Goal: Task Accomplishment & Management: Manage account settings

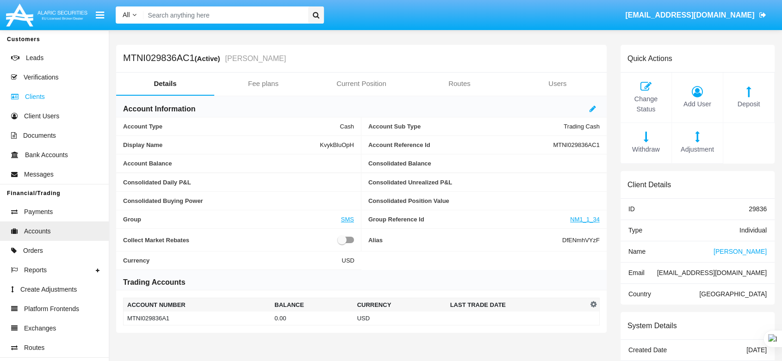
click at [32, 92] on span "Clients" at bounding box center [35, 97] width 20 height 10
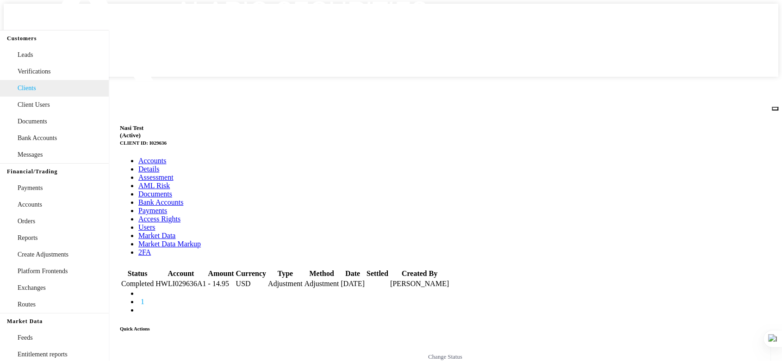
click at [58, 97] on link "Clients" at bounding box center [54, 88] width 109 height 17
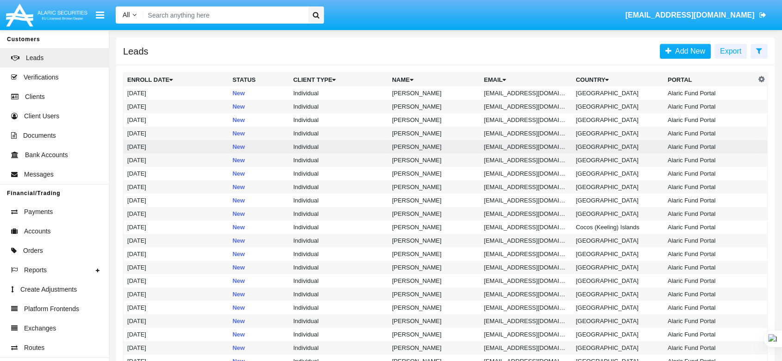
click at [221, 148] on td "08/13/25" at bounding box center [176, 146] width 105 height 13
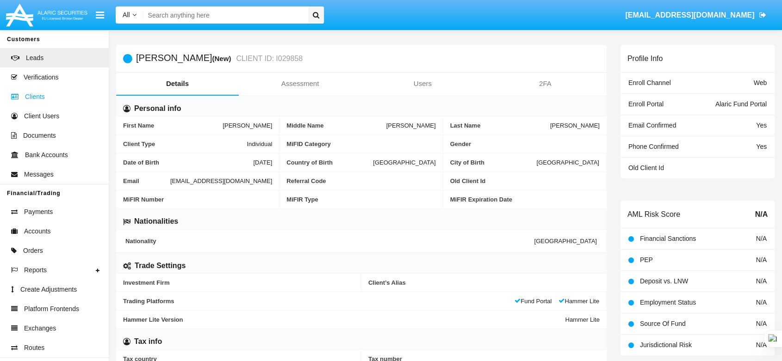
click at [48, 101] on link "Clients" at bounding box center [54, 96] width 109 height 19
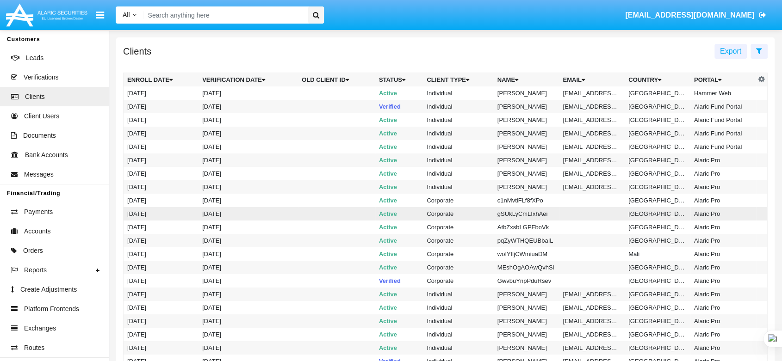
click at [378, 219] on td "Active" at bounding box center [399, 213] width 48 height 13
click at [46, 80] on span "Verifications" at bounding box center [41, 78] width 35 height 10
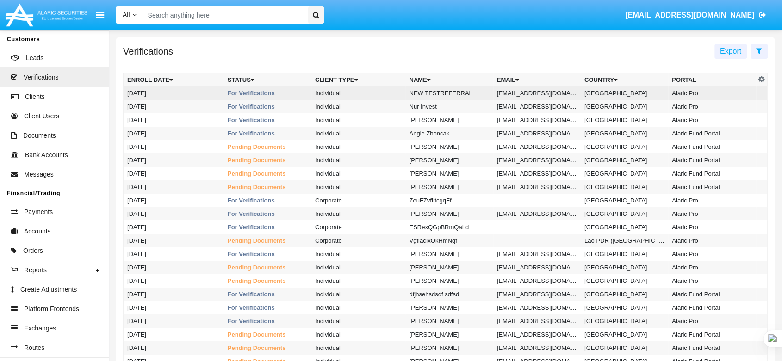
click at [400, 93] on td "Individual" at bounding box center [358, 93] width 94 height 13
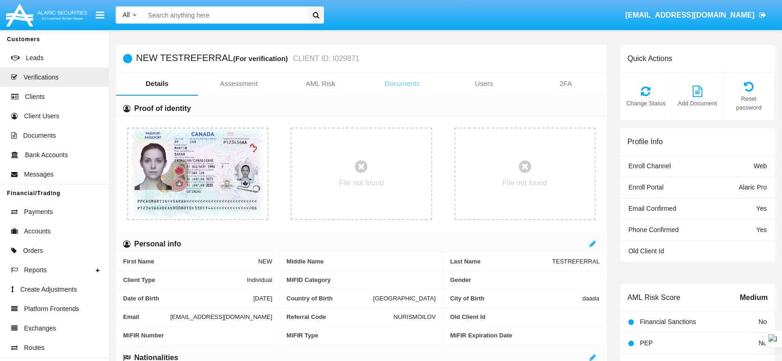
click at [398, 81] on link "Documents" at bounding box center [402, 84] width 82 height 22
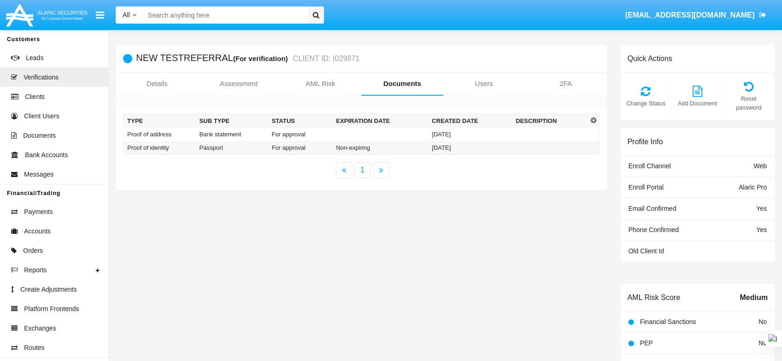
click at [373, 134] on td at bounding box center [380, 134] width 96 height 13
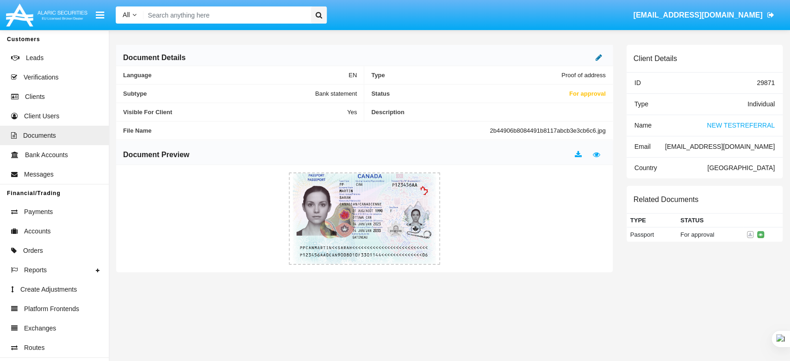
click at [596, 58] on icon at bounding box center [598, 57] width 6 height 7
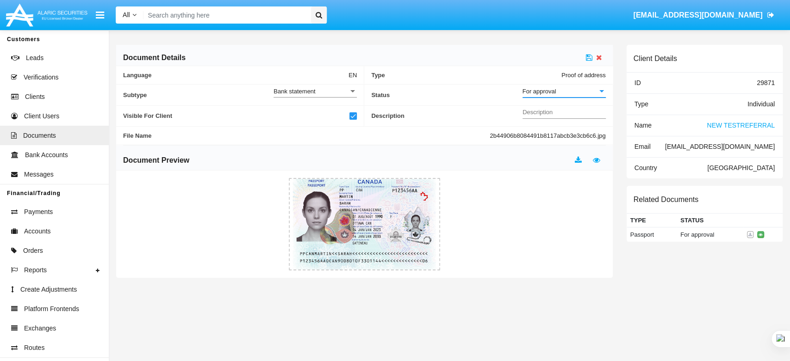
click at [575, 90] on div "For approval" at bounding box center [559, 91] width 75 height 8
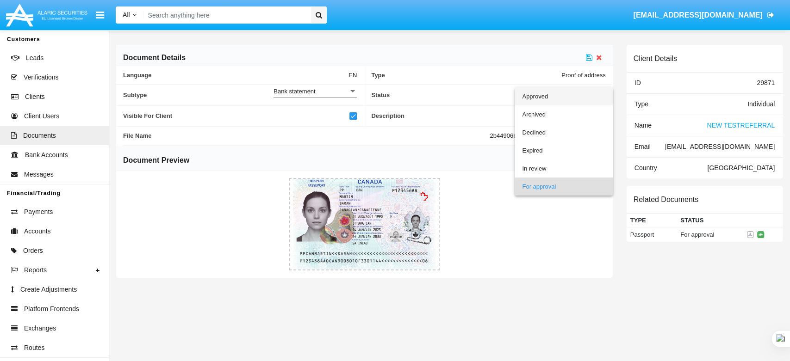
click at [574, 98] on span "Approved" at bounding box center [563, 96] width 83 height 18
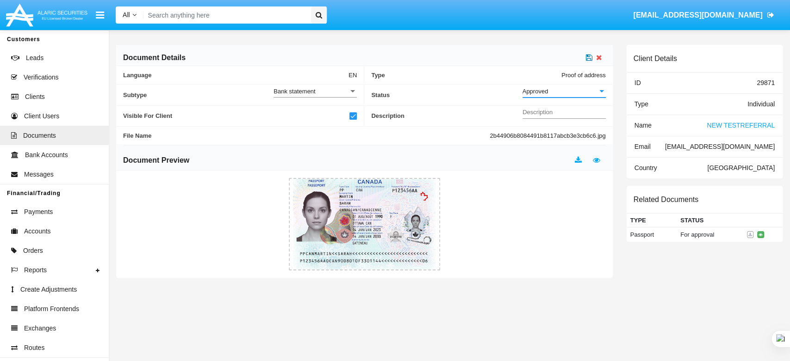
click at [590, 56] on icon at bounding box center [589, 57] width 6 height 7
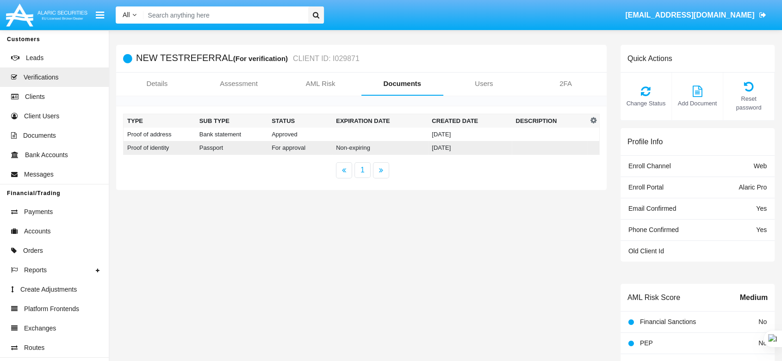
click at [492, 145] on td "[DATE]" at bounding box center [470, 148] width 84 height 14
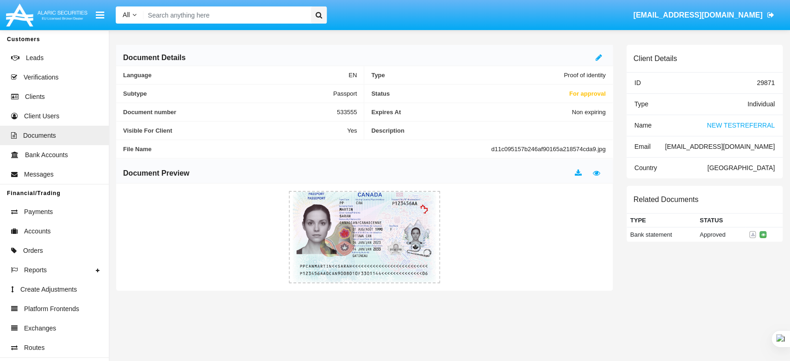
click at [601, 55] on div at bounding box center [600, 57] width 10 height 11
click at [594, 58] on div "Document Details" at bounding box center [364, 55] width 496 height 21
click at [597, 59] on icon at bounding box center [598, 57] width 6 height 7
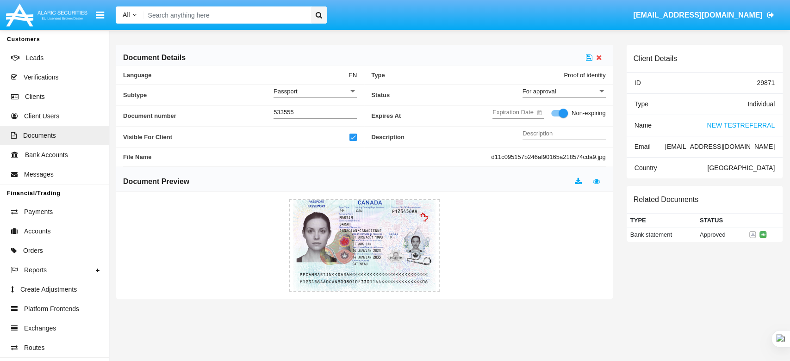
click at [576, 85] on div "For approval Status" at bounding box center [563, 89] width 83 height 18
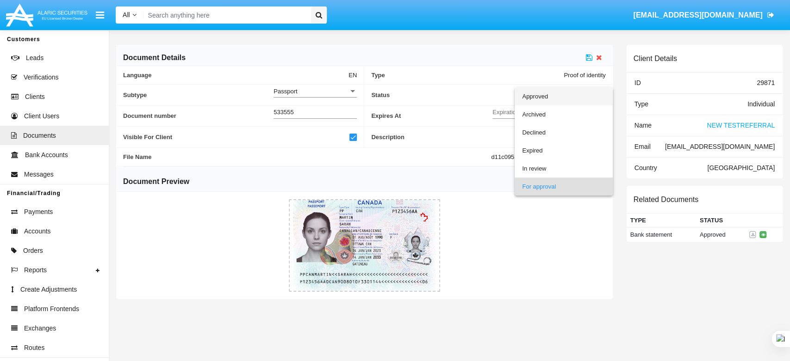
click at [572, 92] on span "Approved" at bounding box center [563, 96] width 83 height 18
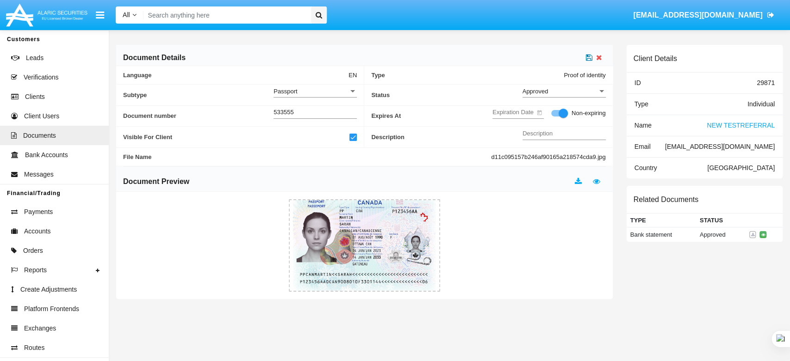
click at [591, 58] on icon at bounding box center [589, 57] width 6 height 7
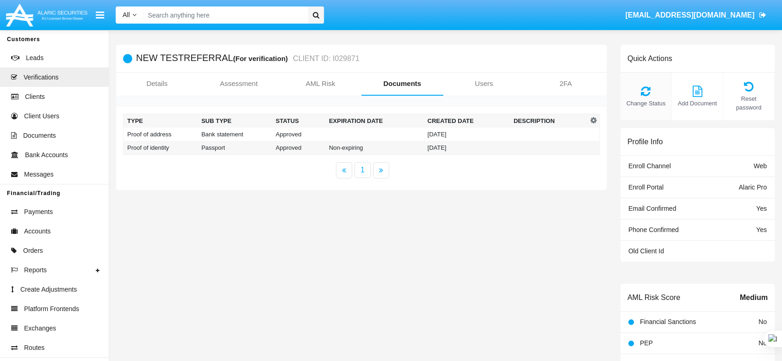
click at [635, 90] on icon at bounding box center [646, 91] width 42 height 11
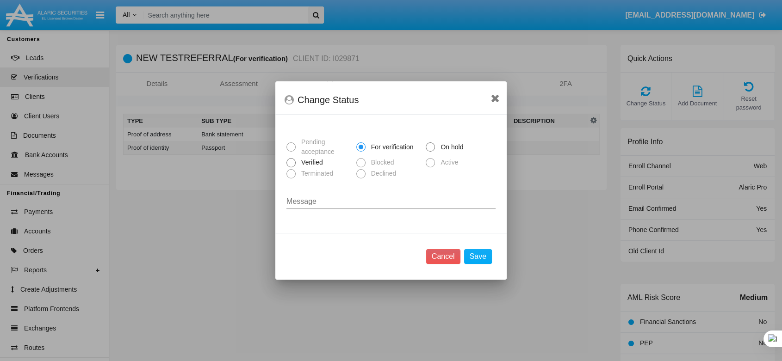
click at [291, 164] on span at bounding box center [290, 162] width 9 height 9
click at [291, 167] on input "Verified" at bounding box center [291, 167] width 0 height 0
radio input "true"
click at [474, 254] on button "Save" at bounding box center [478, 256] width 28 height 15
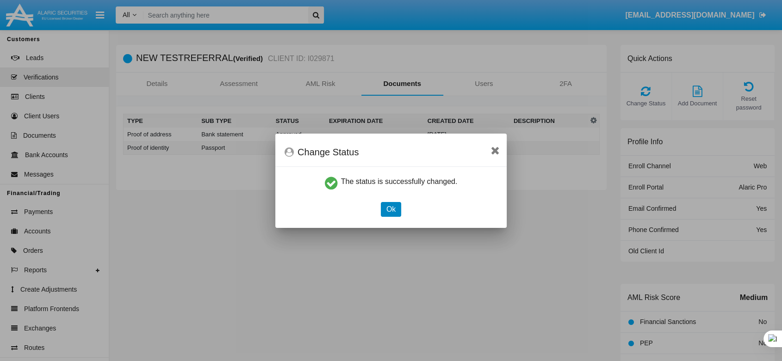
click at [392, 205] on button "Ok" at bounding box center [391, 209] width 20 height 15
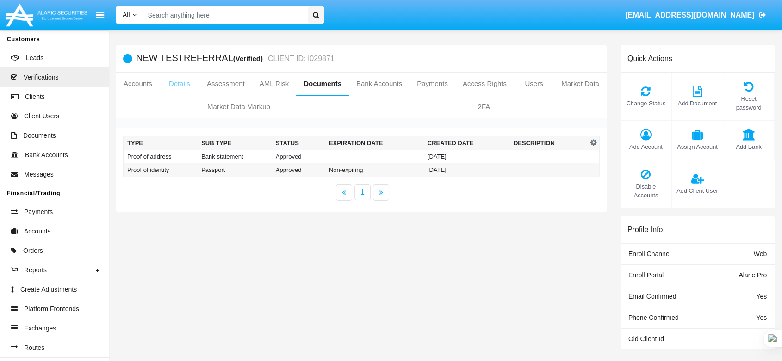
click at [189, 86] on link "Details" at bounding box center [180, 84] width 40 height 22
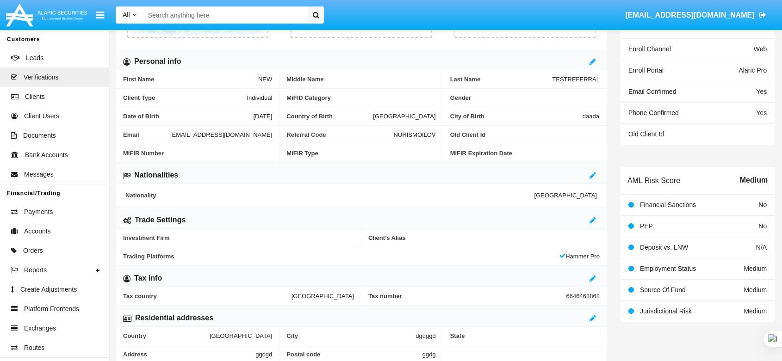
scroll to position [205, 0]
click at [592, 217] on icon at bounding box center [592, 219] width 6 height 7
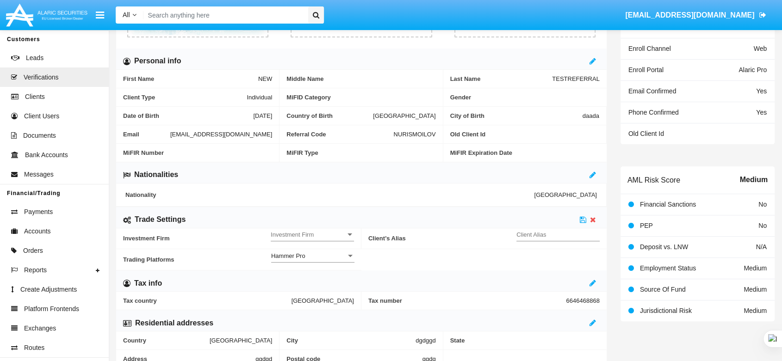
click at [568, 235] on input "Client Alias" at bounding box center [557, 235] width 83 height 8
type input "TEST"
click at [340, 235] on span "Investment Firm" at bounding box center [308, 235] width 75 height 8
click at [336, 234] on span "No" at bounding box center [312, 239] width 83 height 18
click at [585, 217] on icon at bounding box center [583, 219] width 6 height 7
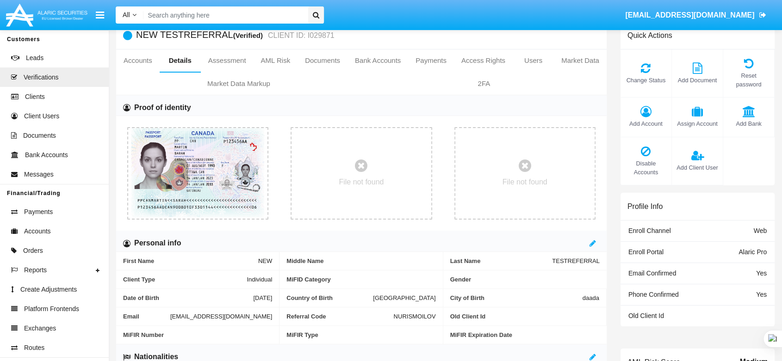
scroll to position [0, 0]
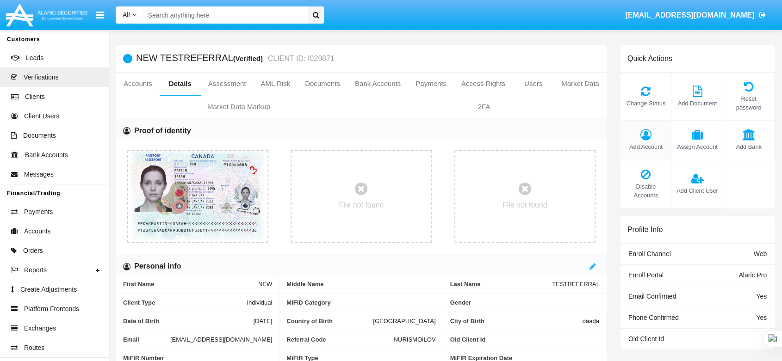
click at [649, 129] on icon at bounding box center [646, 134] width 42 height 11
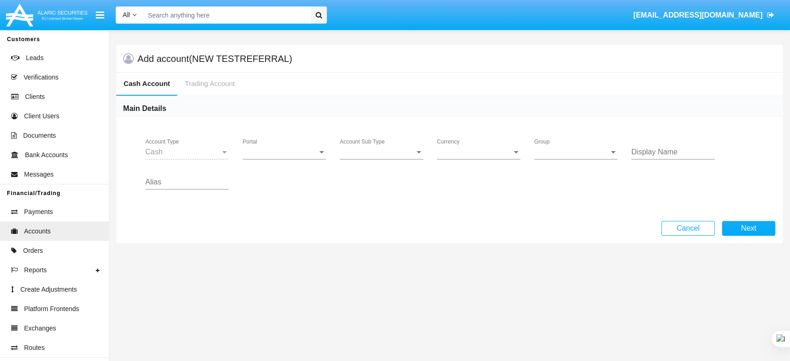
click at [296, 147] on div "Portal Portal" at bounding box center [283, 149] width 83 height 21
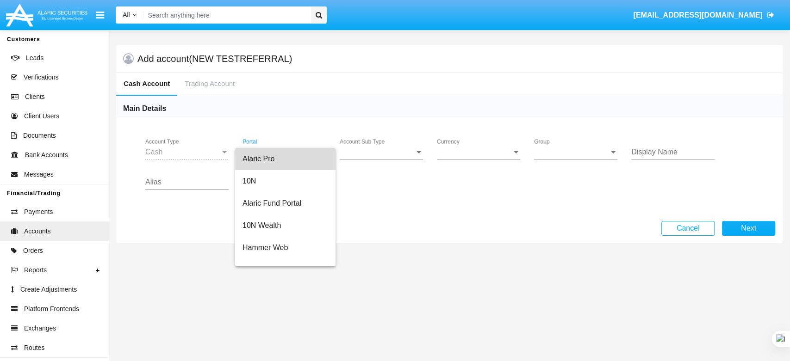
click at [293, 159] on span "Alaric Pro" at bounding box center [285, 159] width 86 height 22
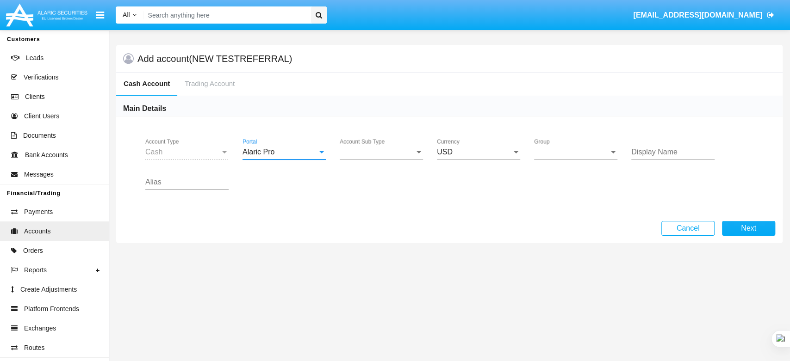
click at [349, 150] on span "Account Sub Type" at bounding box center [377, 152] width 75 height 8
click at [352, 161] on span "Trading Cash" at bounding box center [381, 159] width 83 height 22
click at [577, 151] on span "Group" at bounding box center [571, 152] width 75 height 8
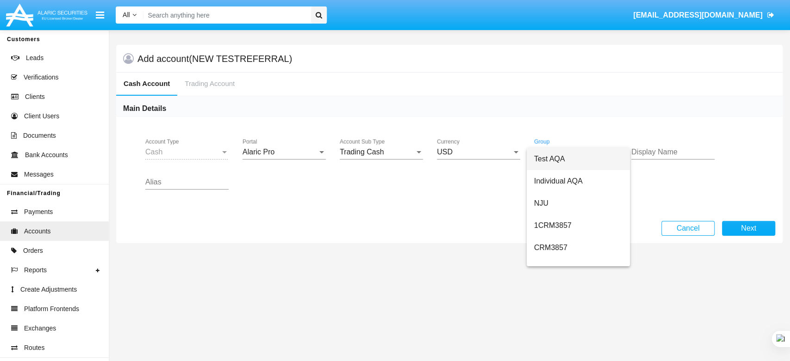
click at [574, 158] on span "Test AQA" at bounding box center [578, 159] width 88 height 22
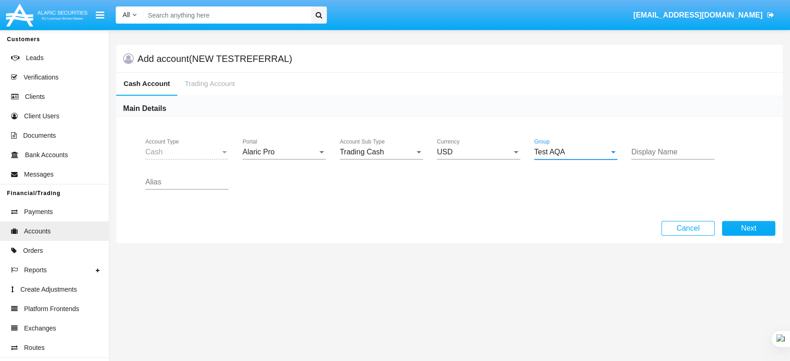
click at [662, 151] on input "Display Name" at bounding box center [672, 152] width 83 height 8
type input "ffs"
click at [195, 180] on input "Alias" at bounding box center [186, 182] width 83 height 8
type input "fsfsf"
click at [741, 230] on button "Next" at bounding box center [748, 228] width 53 height 15
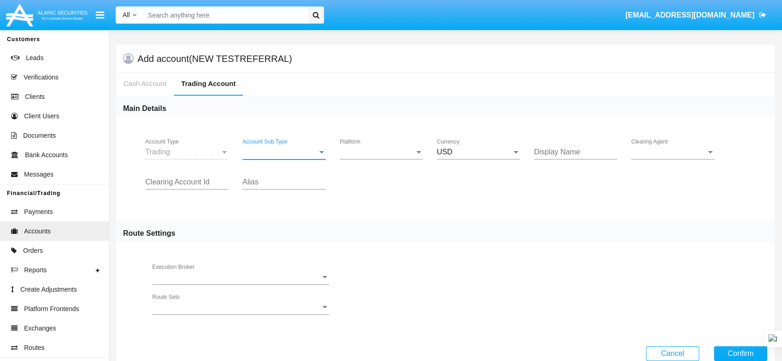
click at [278, 153] on span "Account Sub Type" at bounding box center [279, 152] width 75 height 8
click at [278, 154] on span "Trading" at bounding box center [283, 159] width 83 height 22
click at [393, 155] on span "Platform" at bounding box center [377, 152] width 75 height 8
click at [393, 156] on span "Hammer Pro" at bounding box center [381, 159] width 83 height 22
click at [589, 144] on div "Display Name" at bounding box center [575, 149] width 83 height 21
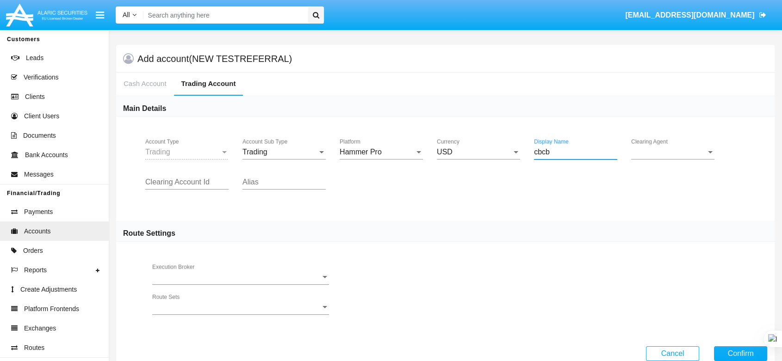
type input "cbcb"
click at [664, 151] on span "Clearing Agent" at bounding box center [668, 152] width 75 height 8
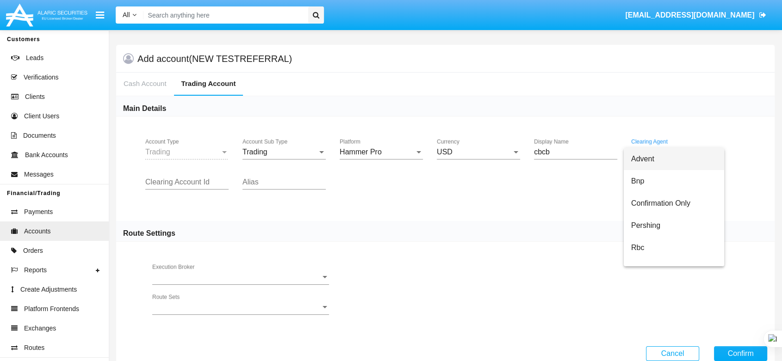
click at [653, 162] on span "Advent" at bounding box center [674, 159] width 86 height 22
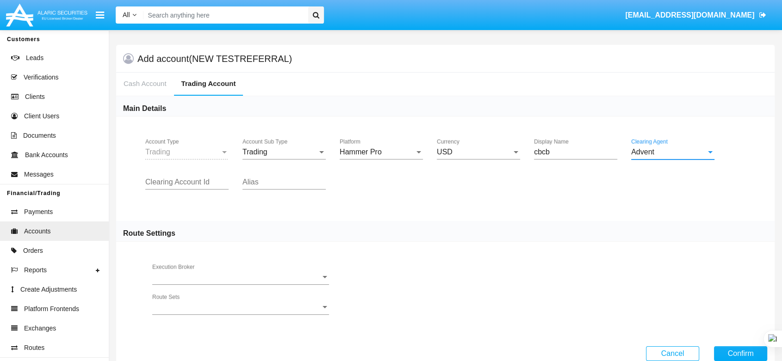
click at [183, 185] on input "Clearing Account Id" at bounding box center [186, 182] width 83 height 8
type input "xvvx"
click at [269, 174] on div "Alias" at bounding box center [283, 179] width 83 height 21
type input "xvvx"
click at [229, 280] on span "Execution Broker" at bounding box center [236, 277] width 168 height 8
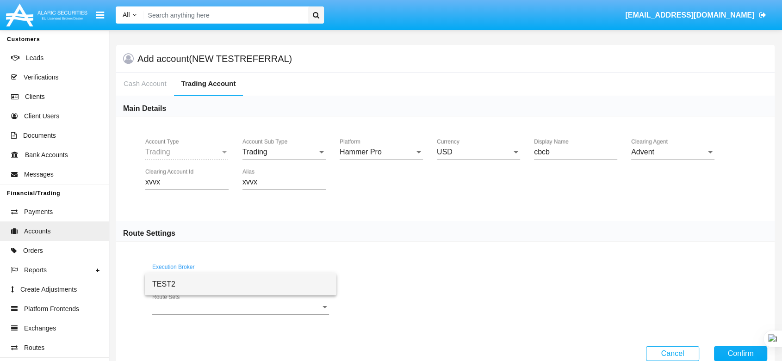
click at [346, 164] on div at bounding box center [391, 180] width 782 height 361
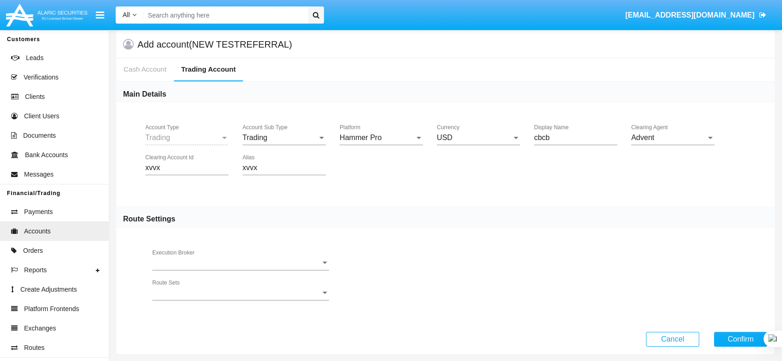
scroll to position [22, 0]
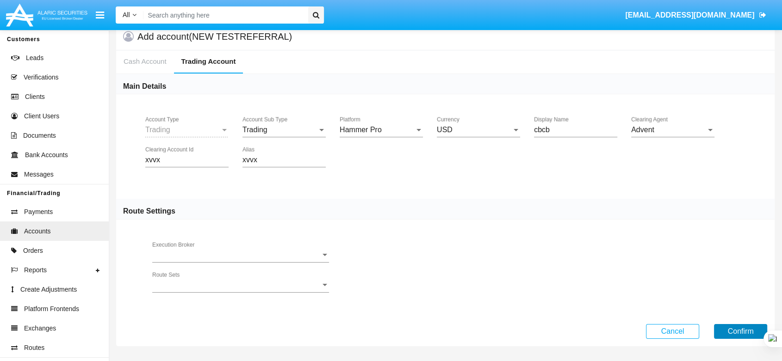
click at [736, 329] on button "Confirm" at bounding box center [740, 331] width 53 height 15
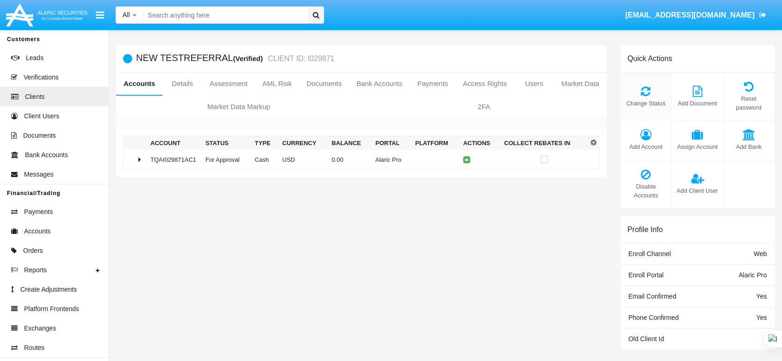
click at [645, 91] on icon at bounding box center [646, 91] width 42 height 11
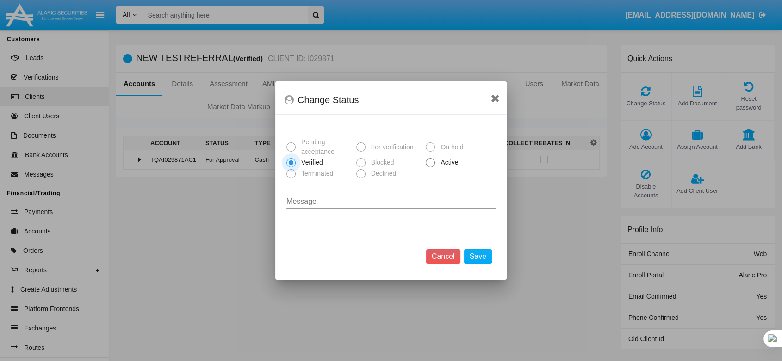
click at [437, 164] on span "Active" at bounding box center [447, 163] width 25 height 10
click at [430, 167] on input "Active" at bounding box center [430, 167] width 0 height 0
radio input "true"
click at [477, 255] on button "Save" at bounding box center [478, 256] width 28 height 15
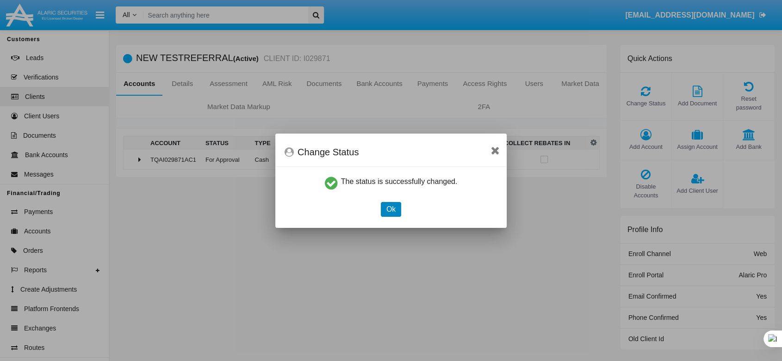
click at [395, 212] on button "Ok" at bounding box center [391, 209] width 20 height 15
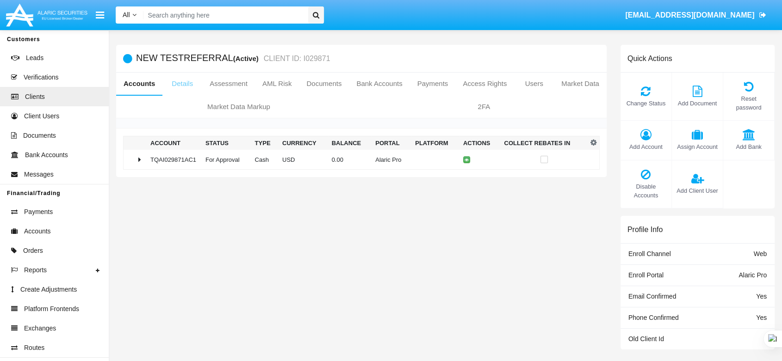
click at [177, 80] on link "Details" at bounding box center [182, 84] width 40 height 22
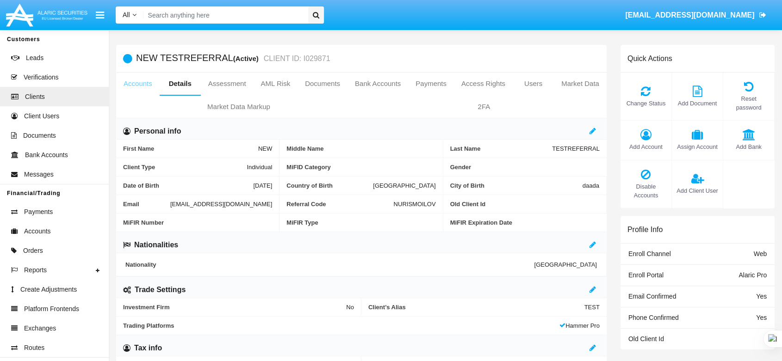
click at [141, 84] on link "Accounts" at bounding box center [137, 84] width 43 height 22
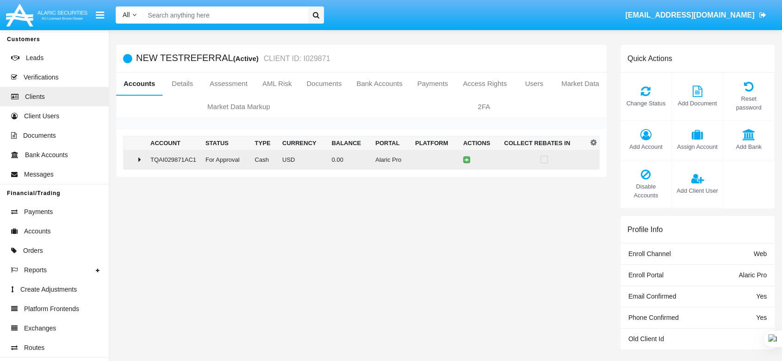
click at [151, 158] on td "TQAI029871AC1" at bounding box center [174, 160] width 55 height 20
click at [466, 161] on icon at bounding box center [468, 160] width 4 height 4
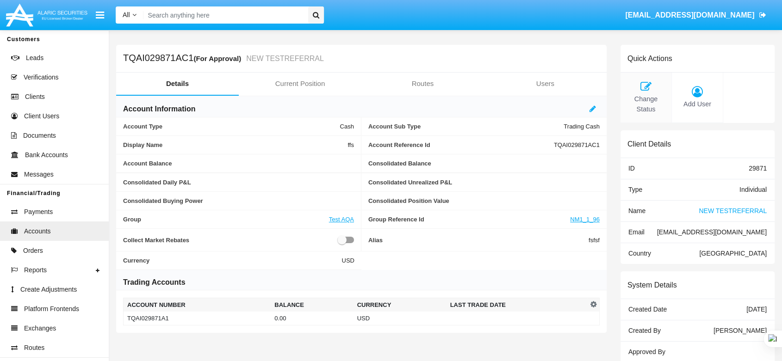
click at [653, 86] on icon at bounding box center [646, 86] width 42 height 11
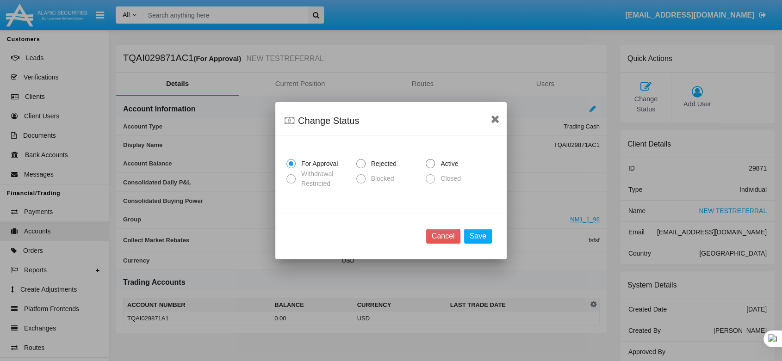
click at [439, 165] on span "Active" at bounding box center [447, 164] width 25 height 10
click at [430, 168] on input "Active" at bounding box center [430, 168] width 0 height 0
radio input "true"
click at [481, 241] on button "Save" at bounding box center [478, 236] width 28 height 15
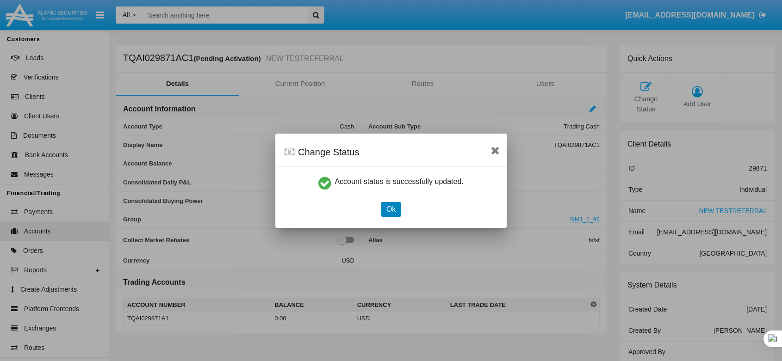
click at [393, 206] on button "Ok" at bounding box center [391, 209] width 20 height 15
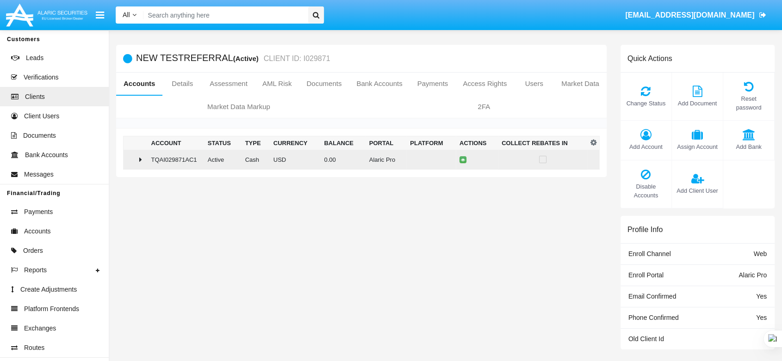
click at [144, 153] on td at bounding box center [136, 160] width 24 height 20
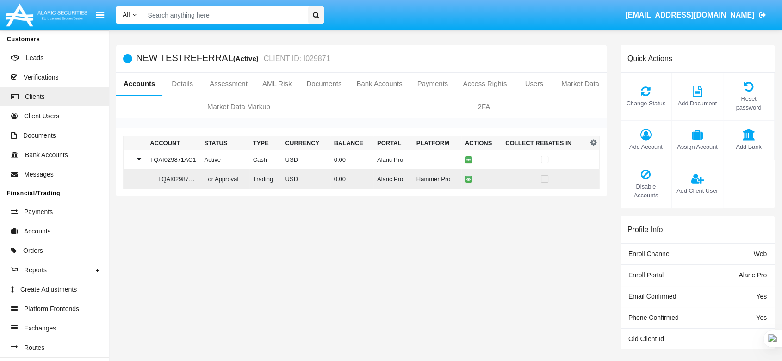
click at [470, 176] on td at bounding box center [481, 179] width 40 height 20
click at [466, 180] on icon at bounding box center [468, 179] width 4 height 4
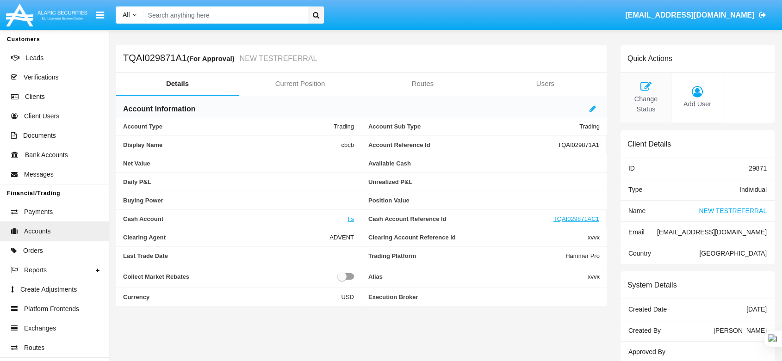
click at [656, 77] on div "Change Status" at bounding box center [645, 98] width 51 height 50
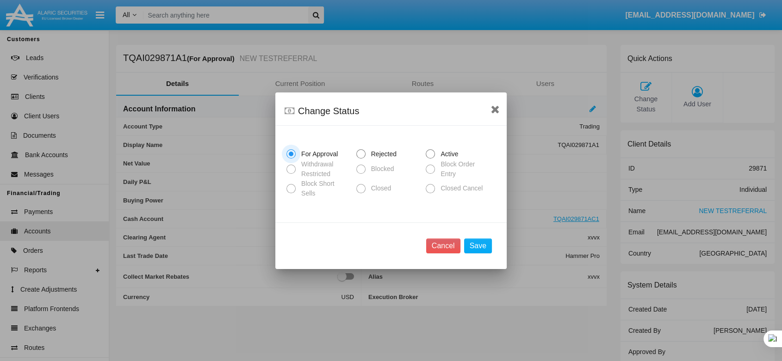
click at [441, 155] on span "Active" at bounding box center [447, 154] width 25 height 10
click at [430, 159] on input "Active" at bounding box center [430, 159] width 0 height 0
radio input "true"
click at [470, 239] on button "Save" at bounding box center [478, 246] width 28 height 15
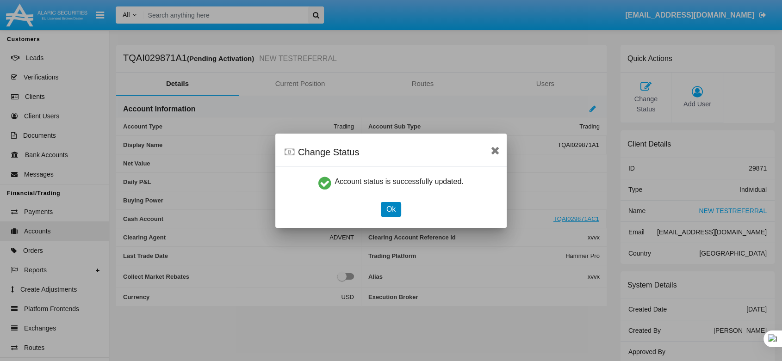
click at [396, 204] on button "Ok" at bounding box center [391, 209] width 20 height 15
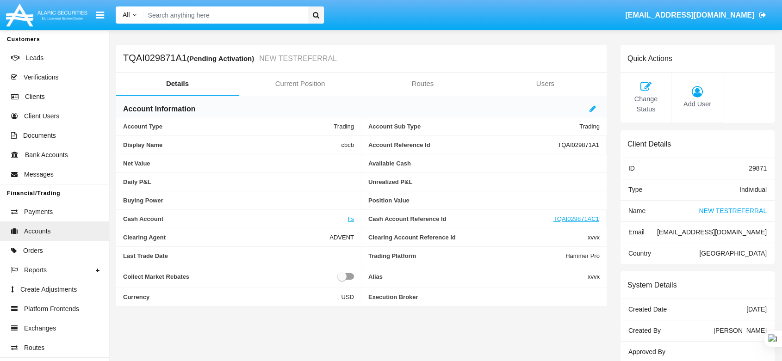
drag, startPoint x: 182, startPoint y: 57, endPoint x: 124, endPoint y: 57, distance: 57.8
click at [124, 57] on h5 "TQAI029871A1 (Pending Activation) NEW TESTREFERRAL" at bounding box center [230, 58] width 214 height 11
copy h5 "TQAI029871A1"
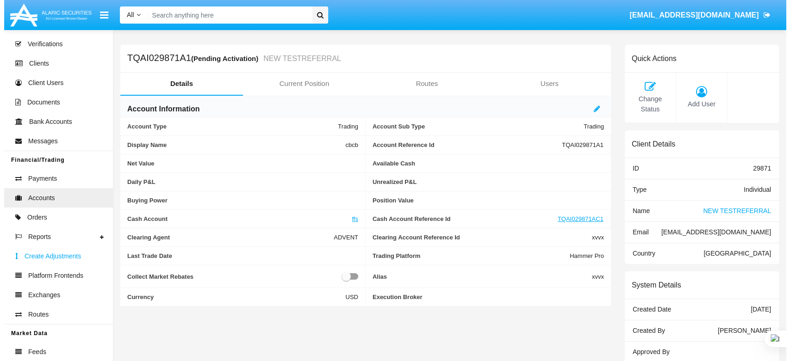
scroll to position [51, 0]
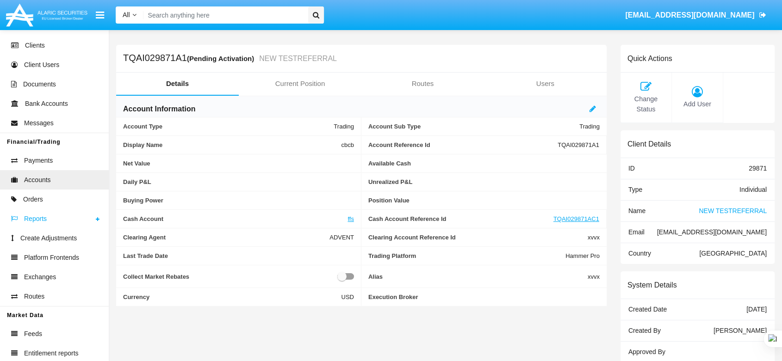
click at [37, 221] on span "Reports" at bounding box center [35, 219] width 23 height 10
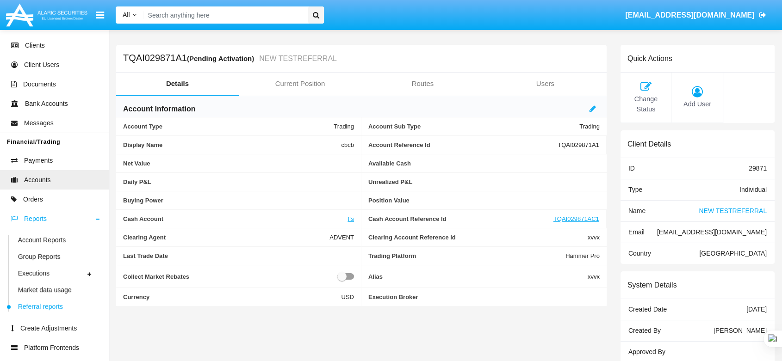
click at [48, 309] on span "Referral reports" at bounding box center [40, 307] width 45 height 10
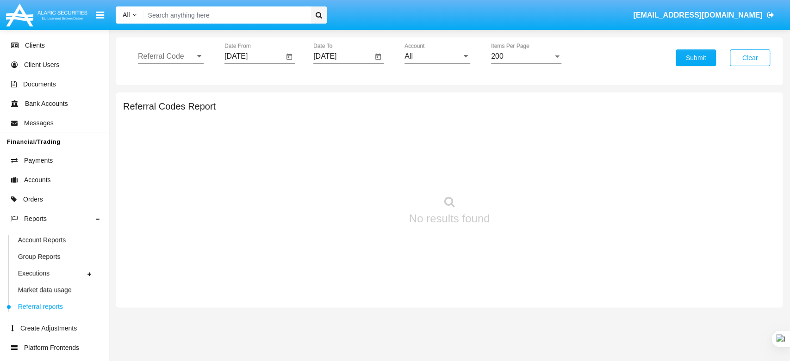
click at [248, 57] on input "[DATE]" at bounding box center [253, 56] width 59 height 8
click at [313, 158] on div "14" at bounding box center [313, 160] width 17 height 17
type input "[DATE]"
click at [416, 54] on input "All" at bounding box center [437, 56] width 66 height 8
type input "A"
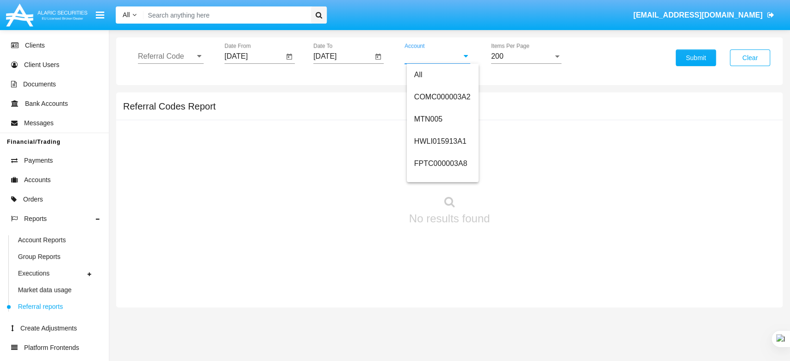
paste input "TQAI029871A1"
type input "TQAI029871A1"
click at [169, 49] on div "Referral Code" at bounding box center [171, 53] width 66 height 21
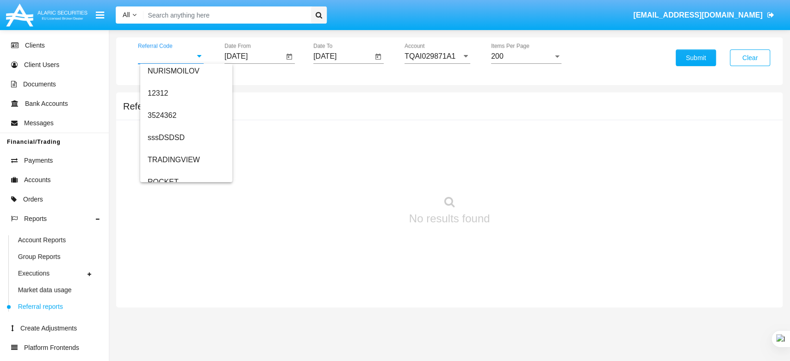
scroll to position [227, 0]
click at [171, 93] on span "NURISMOILOV" at bounding box center [174, 92] width 52 height 8
type input "NURISMOILOV"
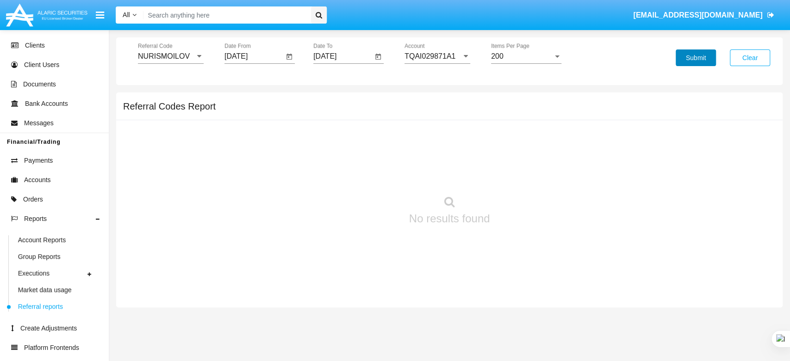
click at [687, 55] on button "Submit" at bounding box center [695, 57] width 40 height 17
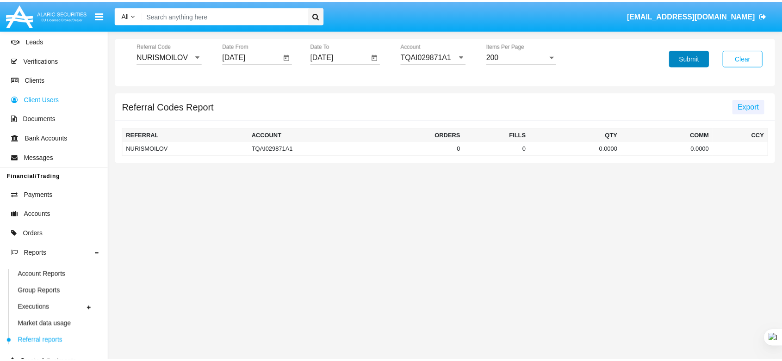
scroll to position [0, 0]
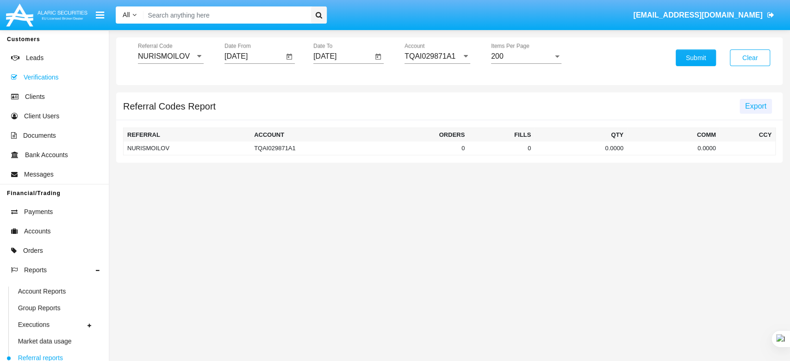
click at [44, 76] on span "Verifications" at bounding box center [41, 78] width 35 height 10
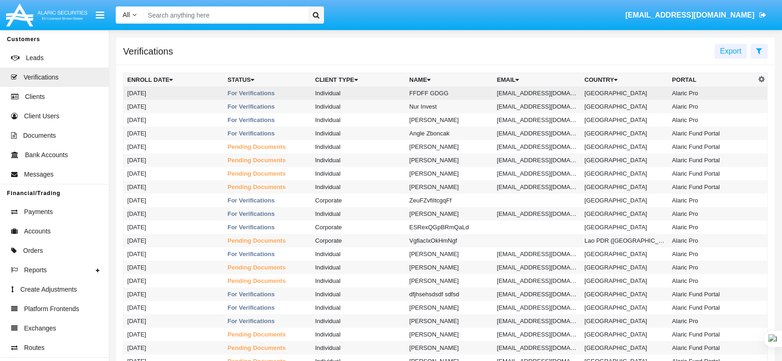
click at [397, 97] on td "Individual" at bounding box center [358, 93] width 94 height 13
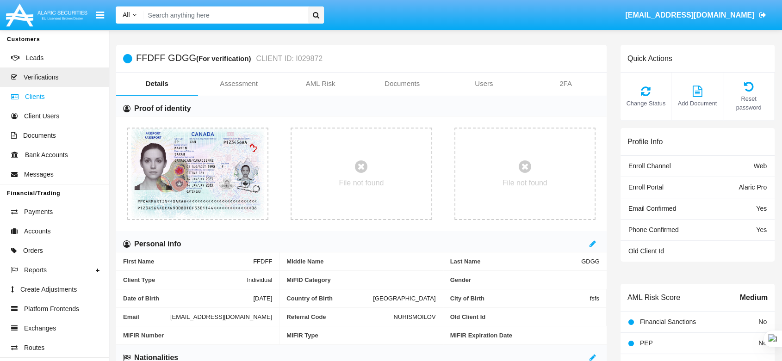
click at [51, 96] on link "Clients" at bounding box center [54, 96] width 109 height 19
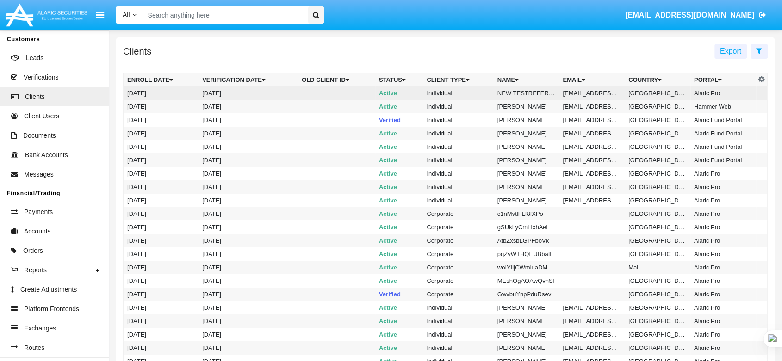
click at [442, 91] on td "Individual" at bounding box center [458, 93] width 70 height 13
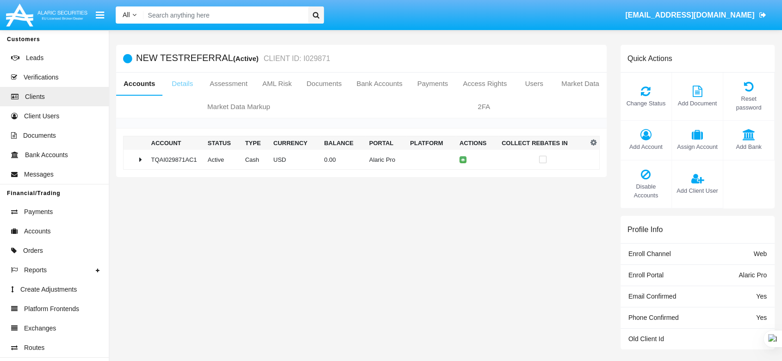
click at [176, 84] on link "Details" at bounding box center [182, 84] width 40 height 22
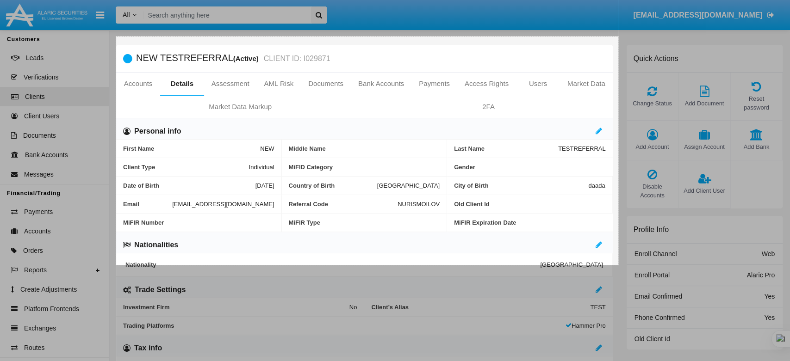
drag, startPoint x: 116, startPoint y: 37, endPoint x: 618, endPoint y: 265, distance: 551.5
click at [618, 265] on div "1085 X 494" at bounding box center [395, 362] width 790 height 724
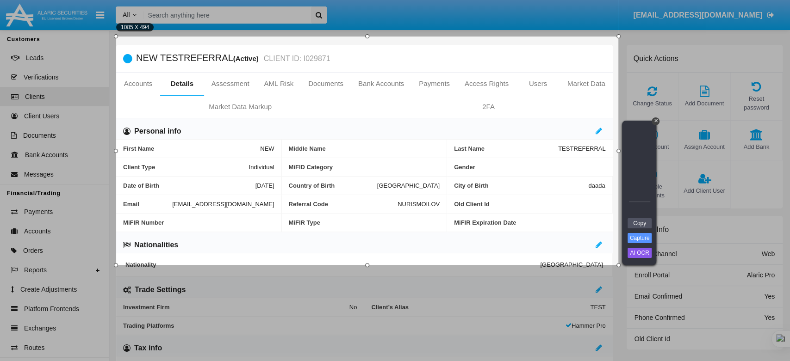
click at [637, 239] on link "Capture" at bounding box center [639, 238] width 24 height 10
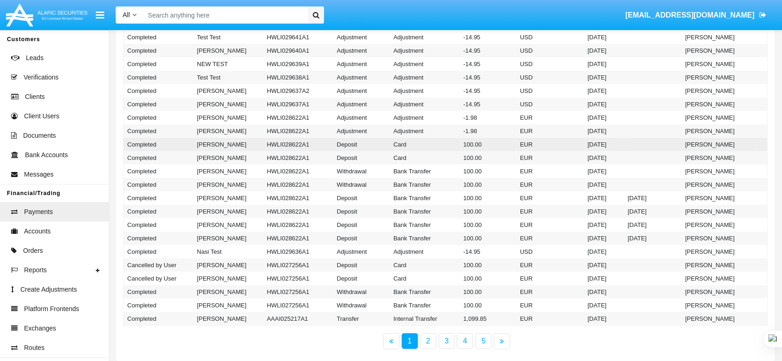
scroll to position [2458, 0]
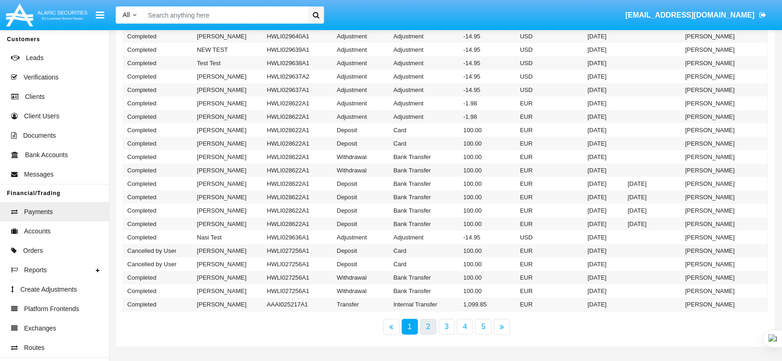
click at [429, 324] on link "2" at bounding box center [428, 327] width 16 height 16
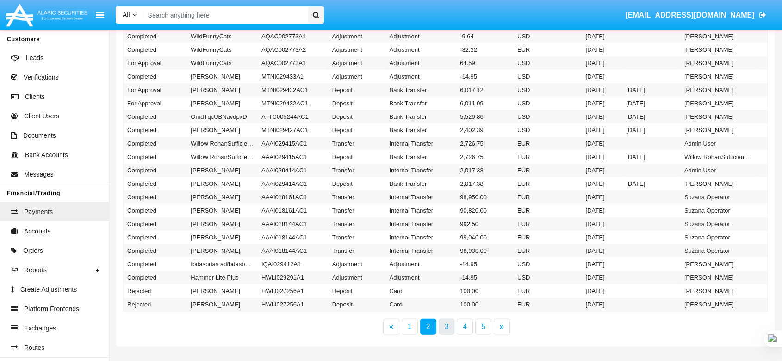
click at [451, 323] on link "3" at bounding box center [447, 327] width 16 height 16
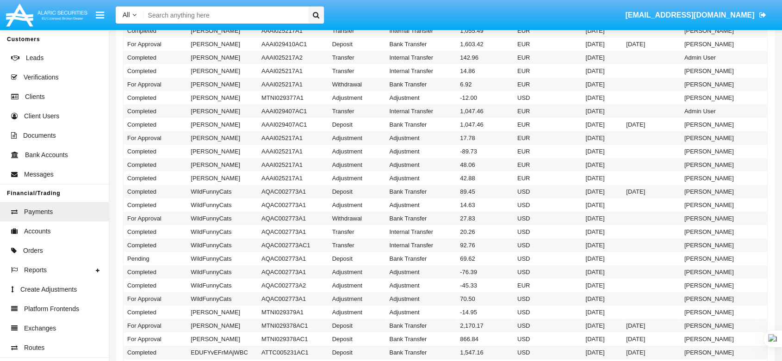
scroll to position [0, 0]
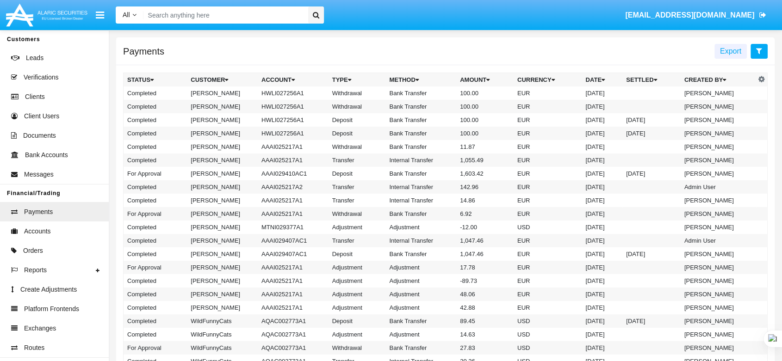
click at [756, 49] on icon at bounding box center [759, 50] width 6 height 7
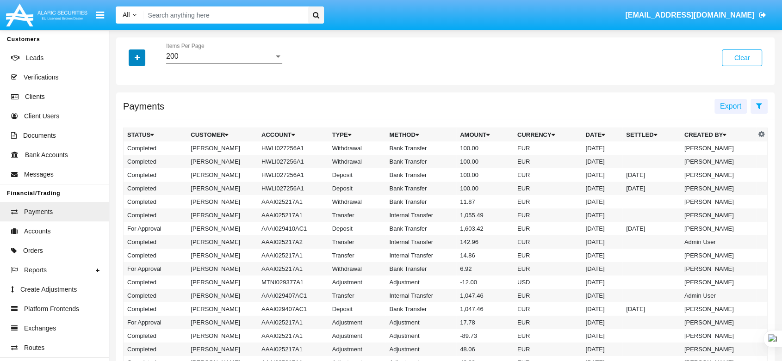
click at [142, 58] on button "button" at bounding box center [137, 57] width 17 height 17
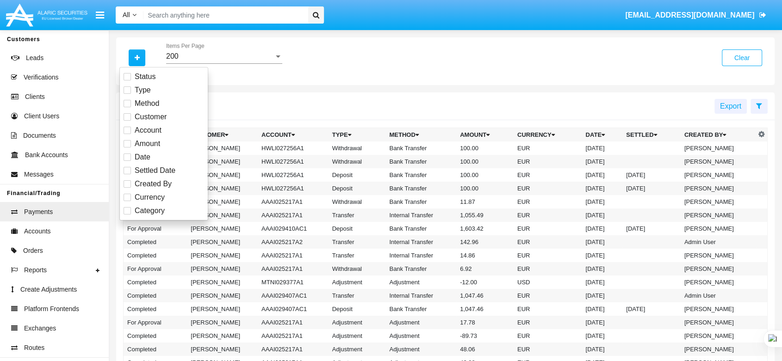
click at [133, 91] on label "Type" at bounding box center [137, 90] width 27 height 11
click at [127, 94] on input "Type" at bounding box center [127, 94] width 0 height 0
checkbox input "true"
click at [200, 54] on div "All" at bounding box center [220, 56] width 108 height 8
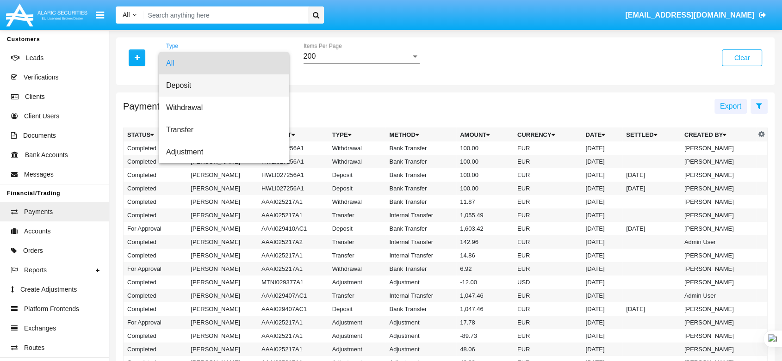
click at [204, 88] on span "Deposit" at bounding box center [224, 85] width 116 height 22
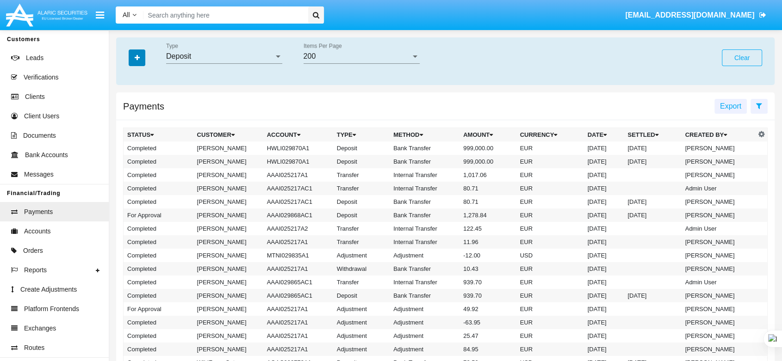
click at [133, 55] on button "button" at bounding box center [137, 57] width 17 height 17
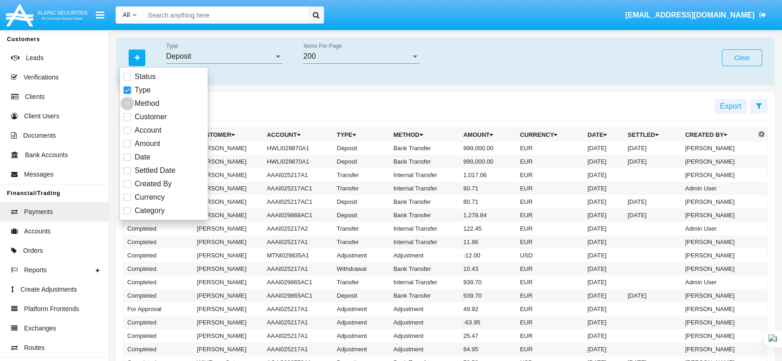
click at [132, 103] on label "Method" at bounding box center [142, 103] width 36 height 11
click at [127, 107] on input "Method" at bounding box center [127, 107] width 0 height 0
checkbox input "true"
click at [324, 53] on div "All" at bounding box center [357, 56] width 108 height 8
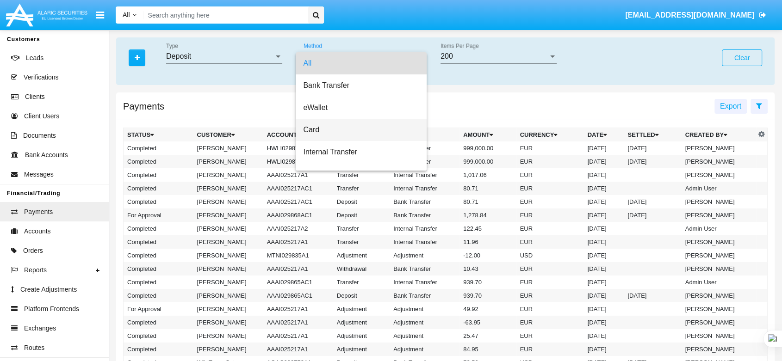
click at [315, 127] on span "Card" at bounding box center [361, 130] width 116 height 22
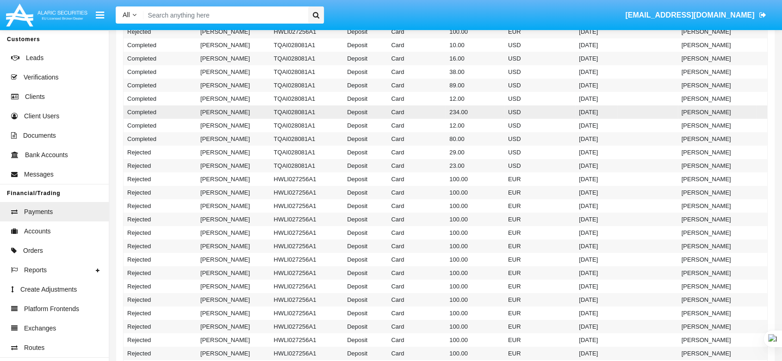
scroll to position [205, 0]
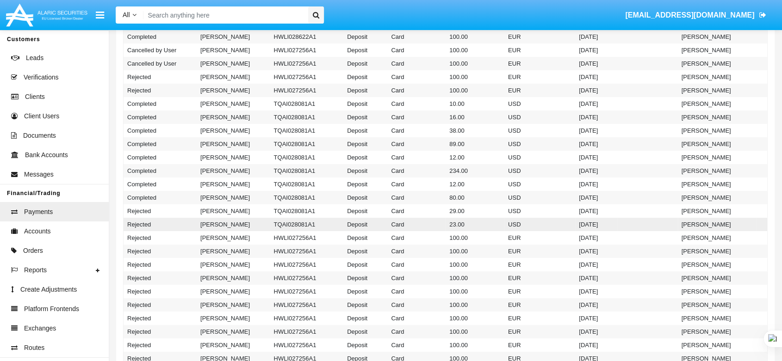
click at [265, 222] on td "[PERSON_NAME]" at bounding box center [234, 224] width 74 height 13
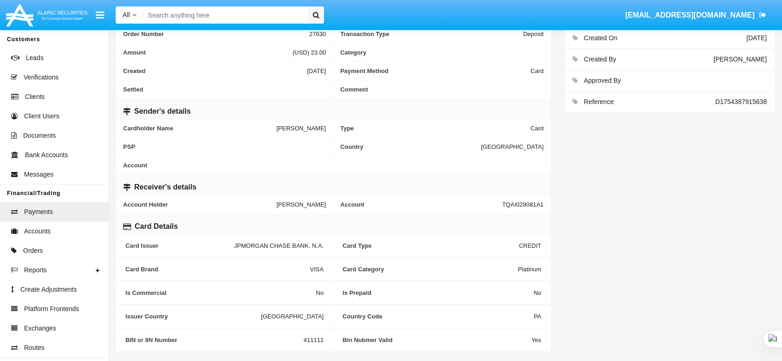
scroll to position [192, 0]
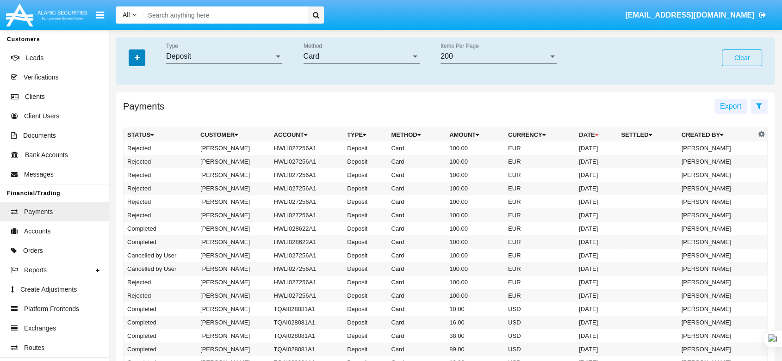
click at [136, 58] on icon "button" at bounding box center [137, 58] width 5 height 6
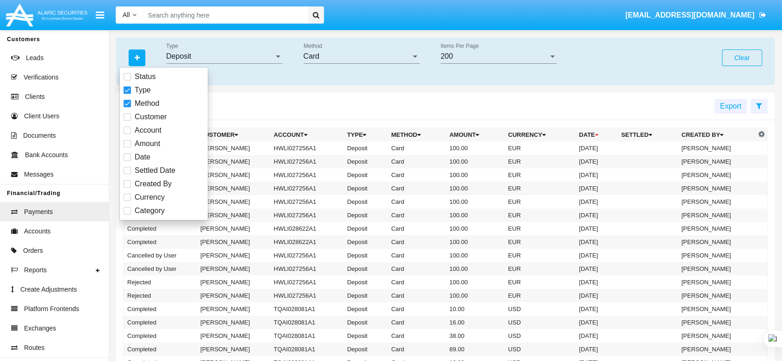
click at [125, 116] on span at bounding box center [127, 116] width 7 height 7
click at [127, 121] on input "Customer" at bounding box center [127, 121] width 0 height 0
checkbox input "true"
click at [448, 58] on input "Customer" at bounding box center [498, 56] width 116 height 8
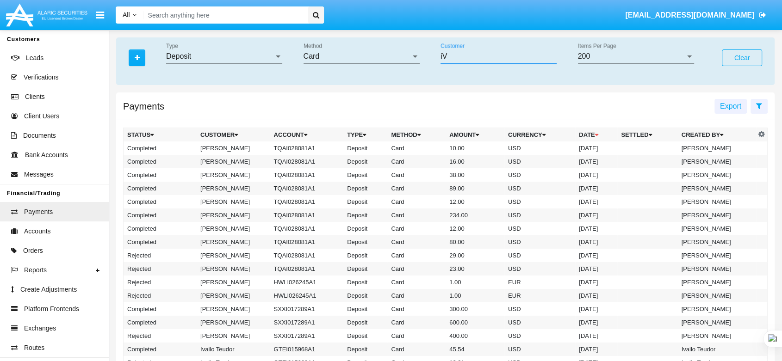
type input "i"
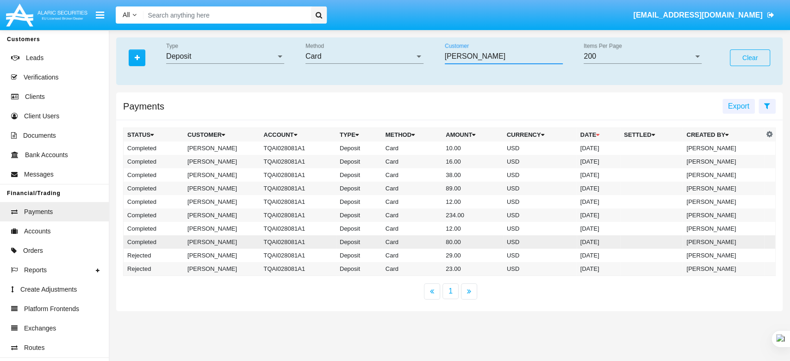
type input "[PERSON_NAME]"
click at [300, 241] on td "TQAI028081A1" at bounding box center [298, 241] width 76 height 13
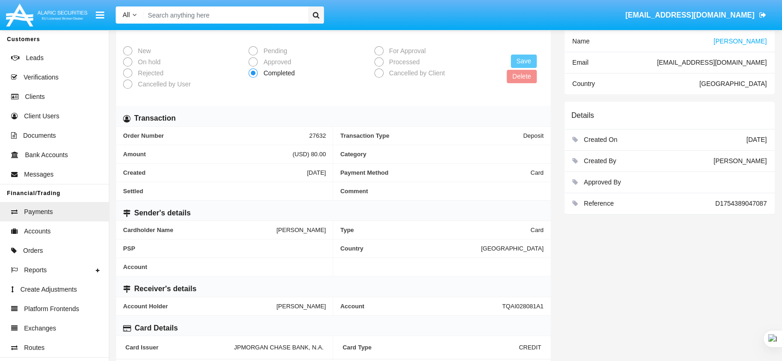
scroll to position [192, 0]
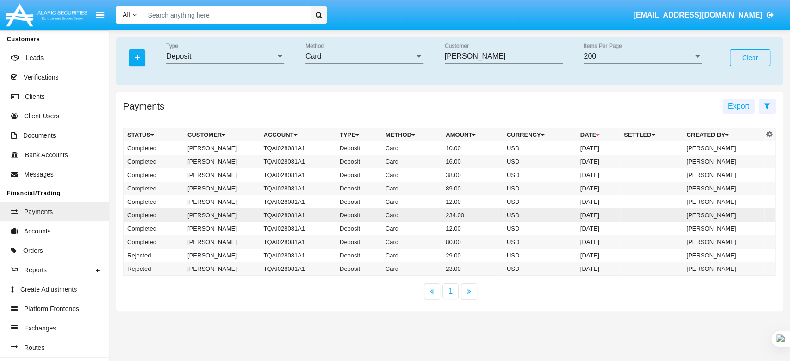
click at [340, 214] on td "Deposit" at bounding box center [359, 215] width 46 height 13
click at [356, 185] on td "Deposit" at bounding box center [359, 188] width 46 height 13
click at [347, 182] on td "Deposit" at bounding box center [359, 188] width 46 height 13
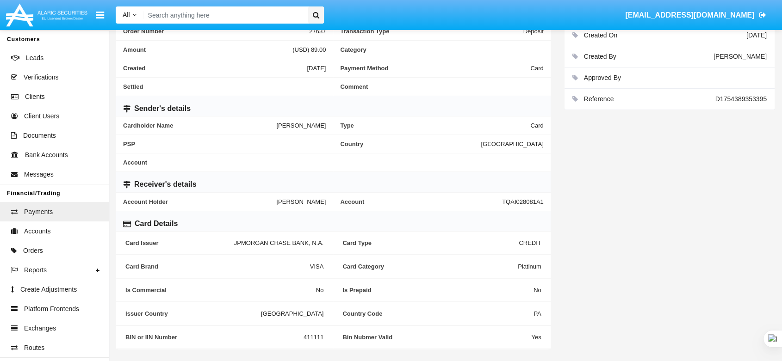
scroll to position [192, 0]
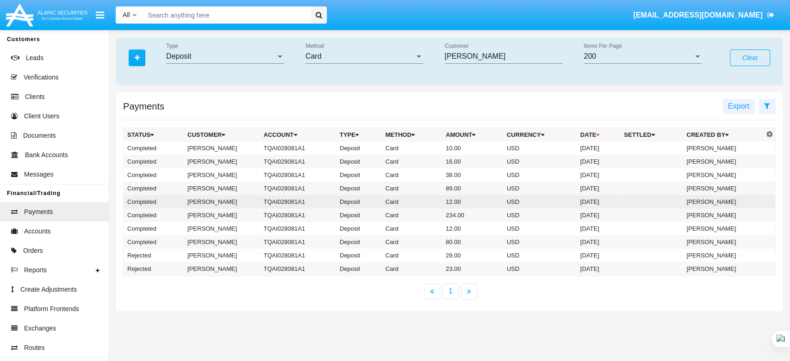
click at [192, 203] on td "[PERSON_NAME]" at bounding box center [222, 201] width 76 height 13
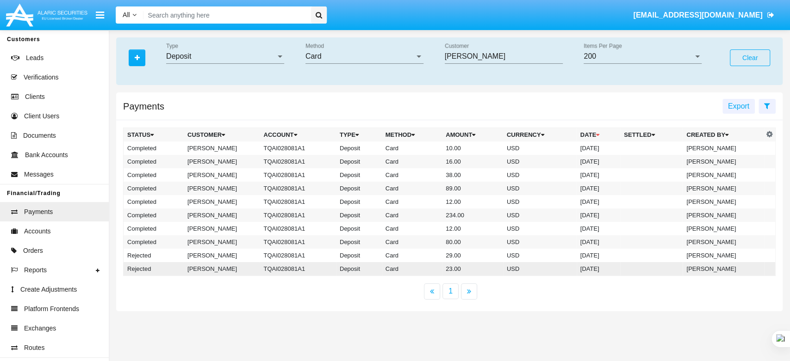
click at [263, 268] on td "TQAI028081A1" at bounding box center [298, 269] width 76 height 14
